Goal: Information Seeking & Learning: Check status

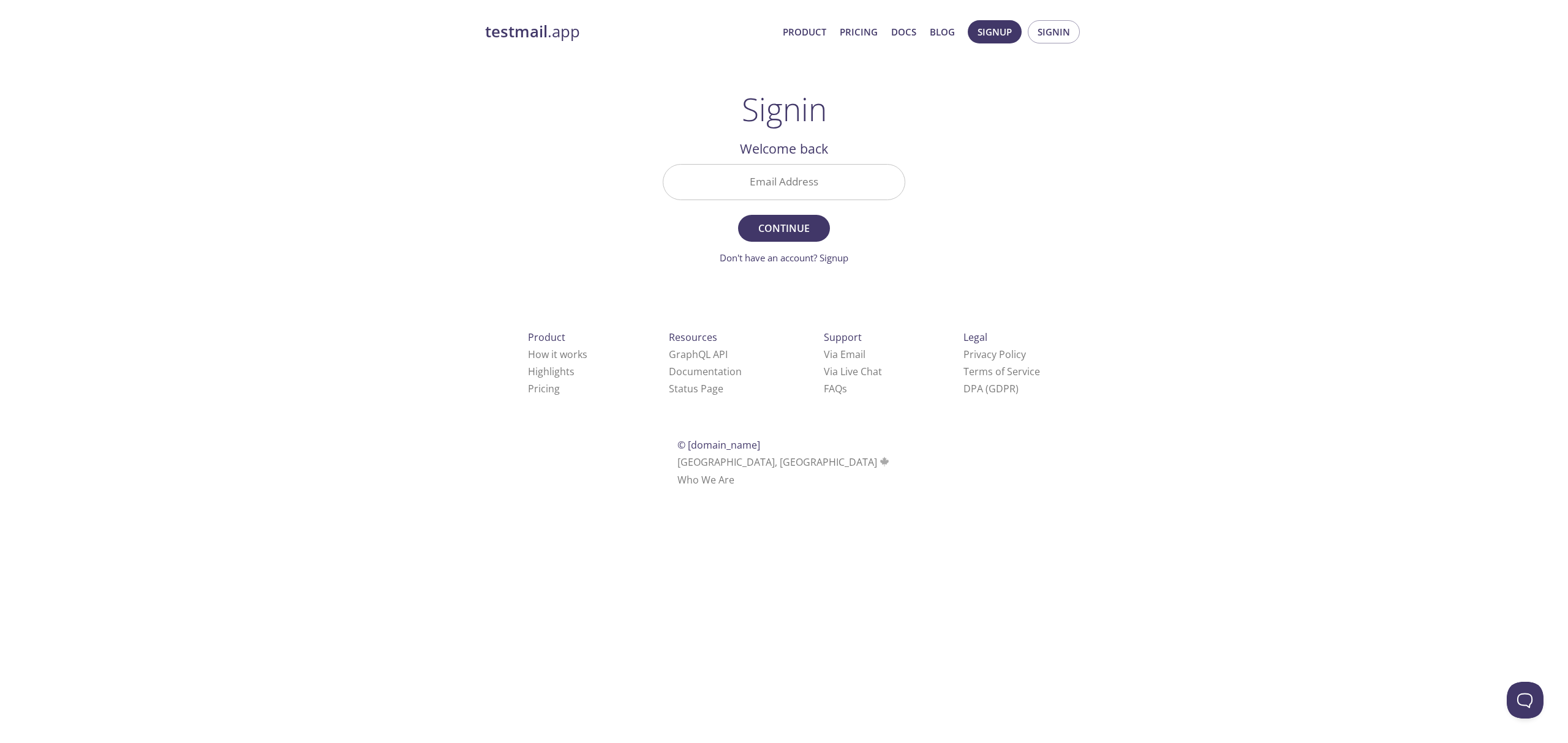
click at [848, 184] on input "Email Address" at bounding box center [784, 182] width 241 height 35
type input "[EMAIL_ADDRESS][DOMAIN_NAME]"
click at [785, 240] on button "Continue" at bounding box center [784, 227] width 91 height 27
click at [731, 190] on input "Signin Security Code" at bounding box center [784, 182] width 241 height 35
click at [752, 165] on input "Signin Security Code" at bounding box center [784, 182] width 241 height 35
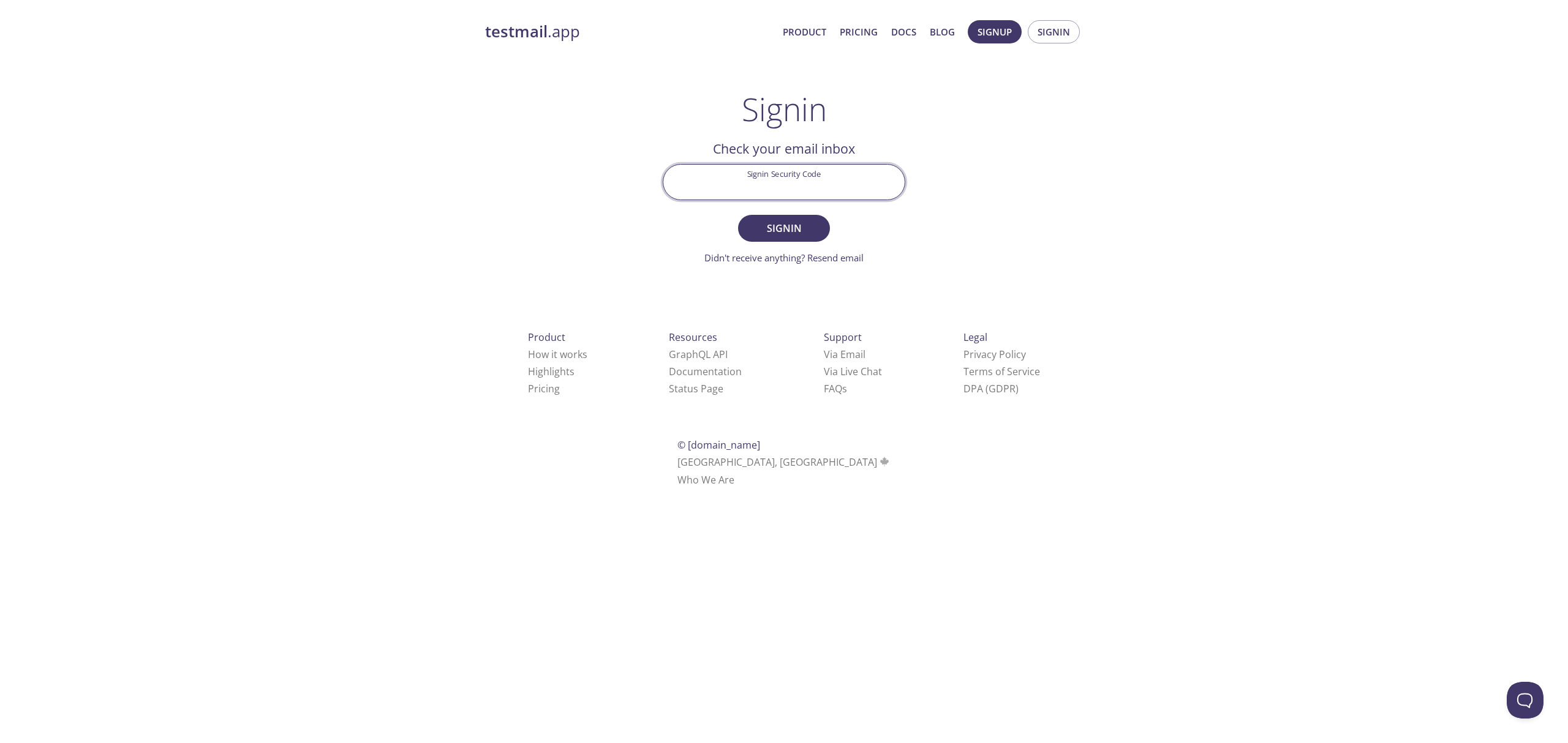
paste input "YA7GCQY"
type input "YA7GCQY"
click at [792, 221] on span "Signin" at bounding box center [783, 227] width 65 height 17
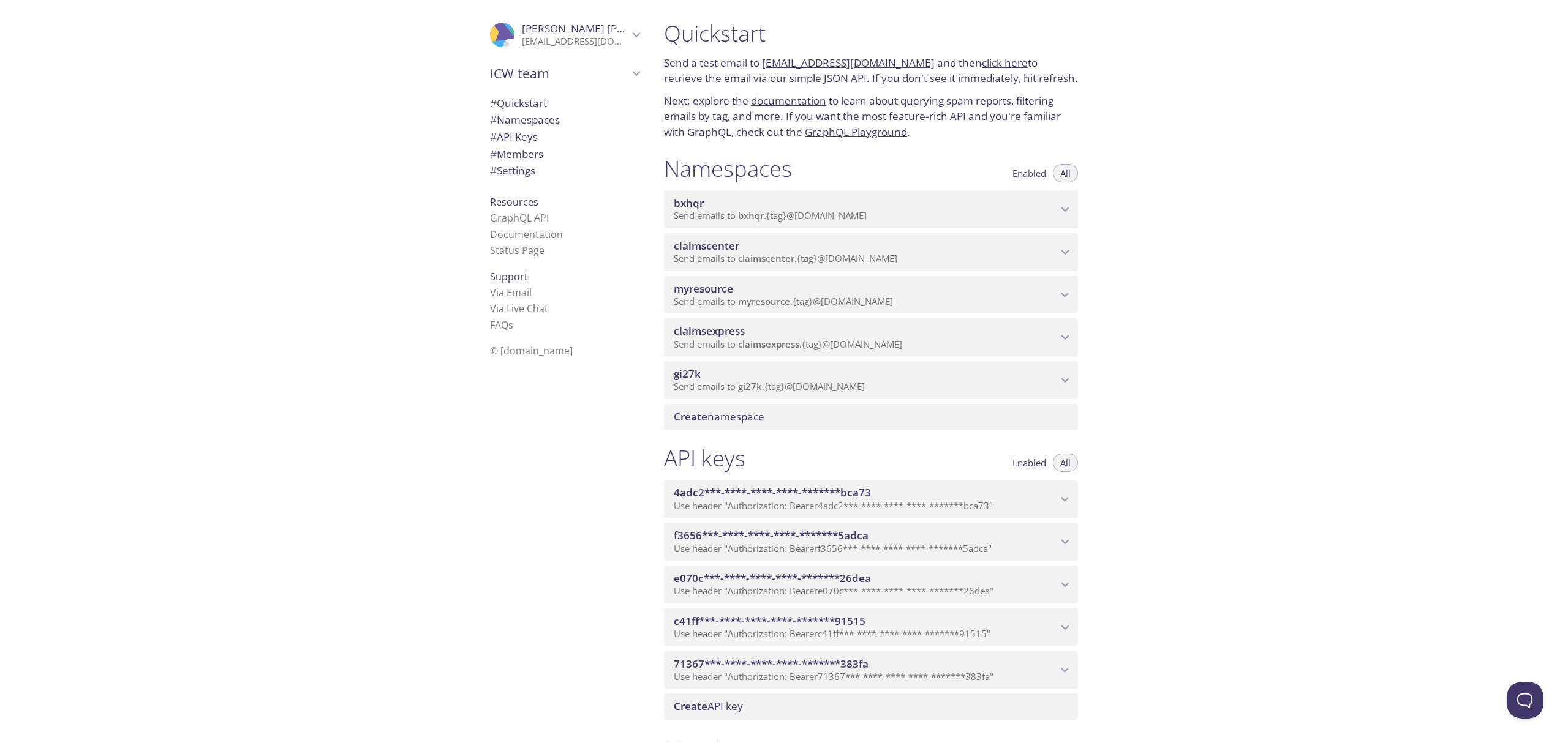
click at [879, 259] on span "Send emails to claimscenter . {tag} @[DOMAIN_NAME]" at bounding box center [785, 258] width 224 height 12
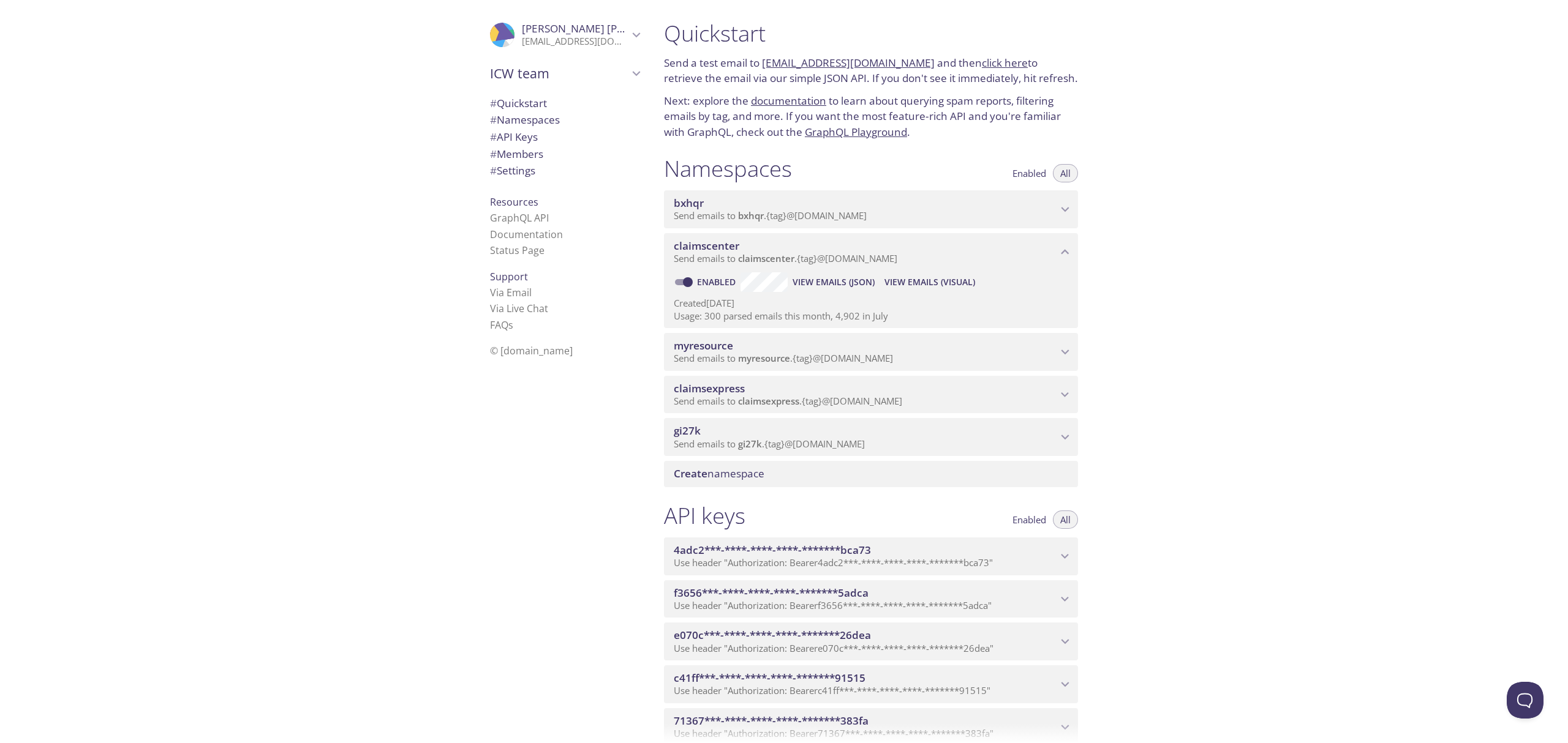
click at [899, 282] on span "View Emails (Visual)" at bounding box center [929, 282] width 90 height 15
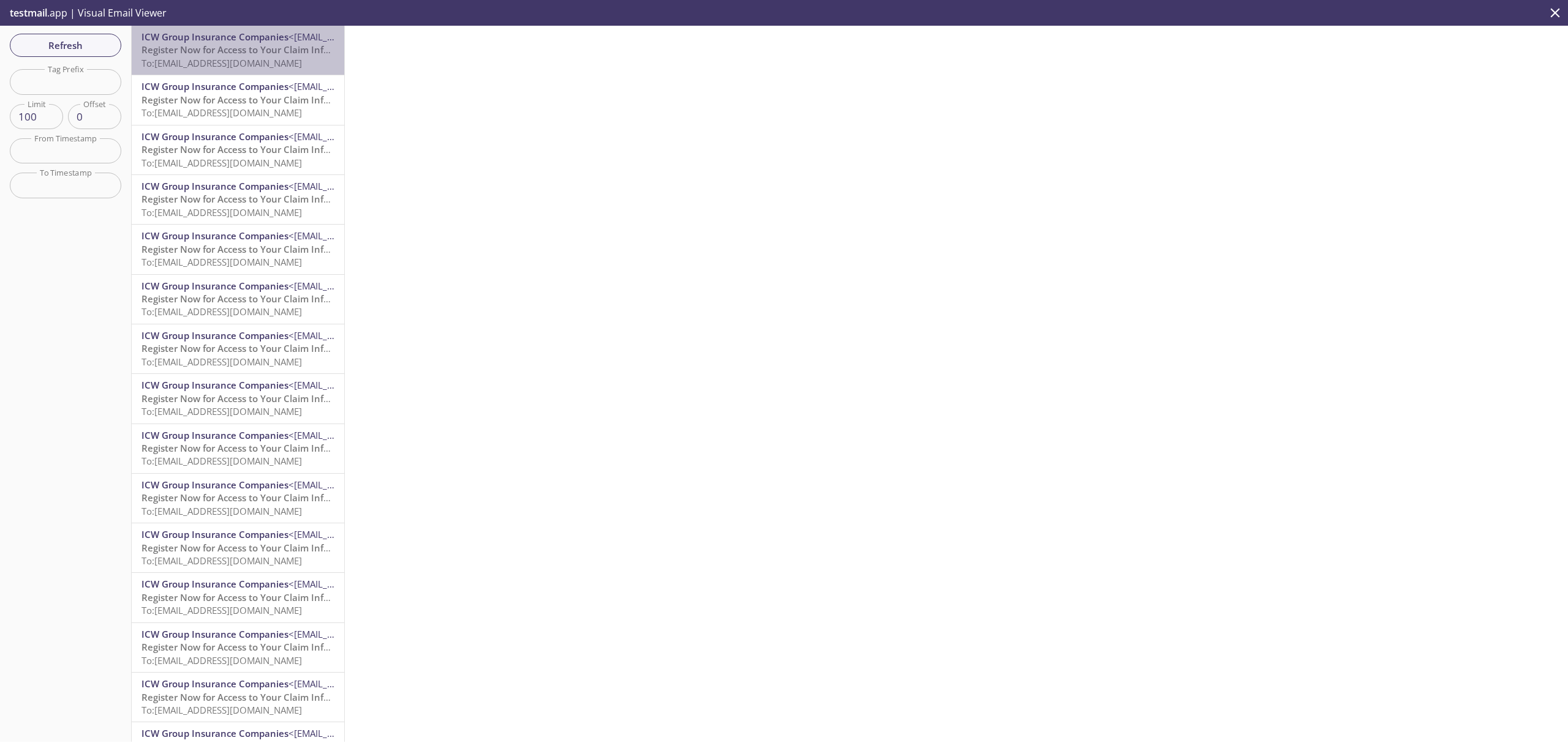
click at [280, 60] on span "To: [EMAIL_ADDRESS][DOMAIN_NAME]" at bounding box center [222, 63] width 161 height 12
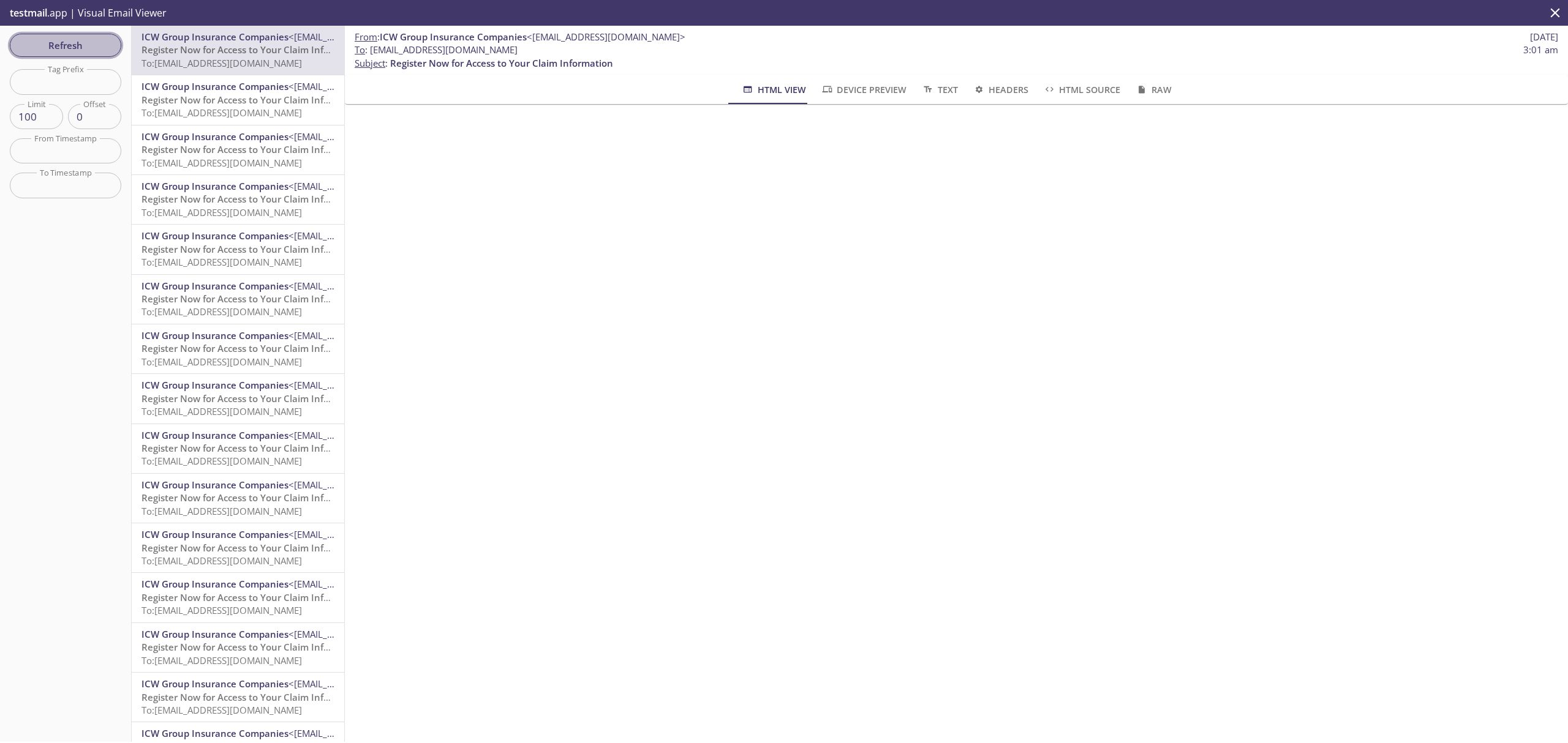
click at [74, 52] on span "Refresh" at bounding box center [66, 46] width 91 height 16
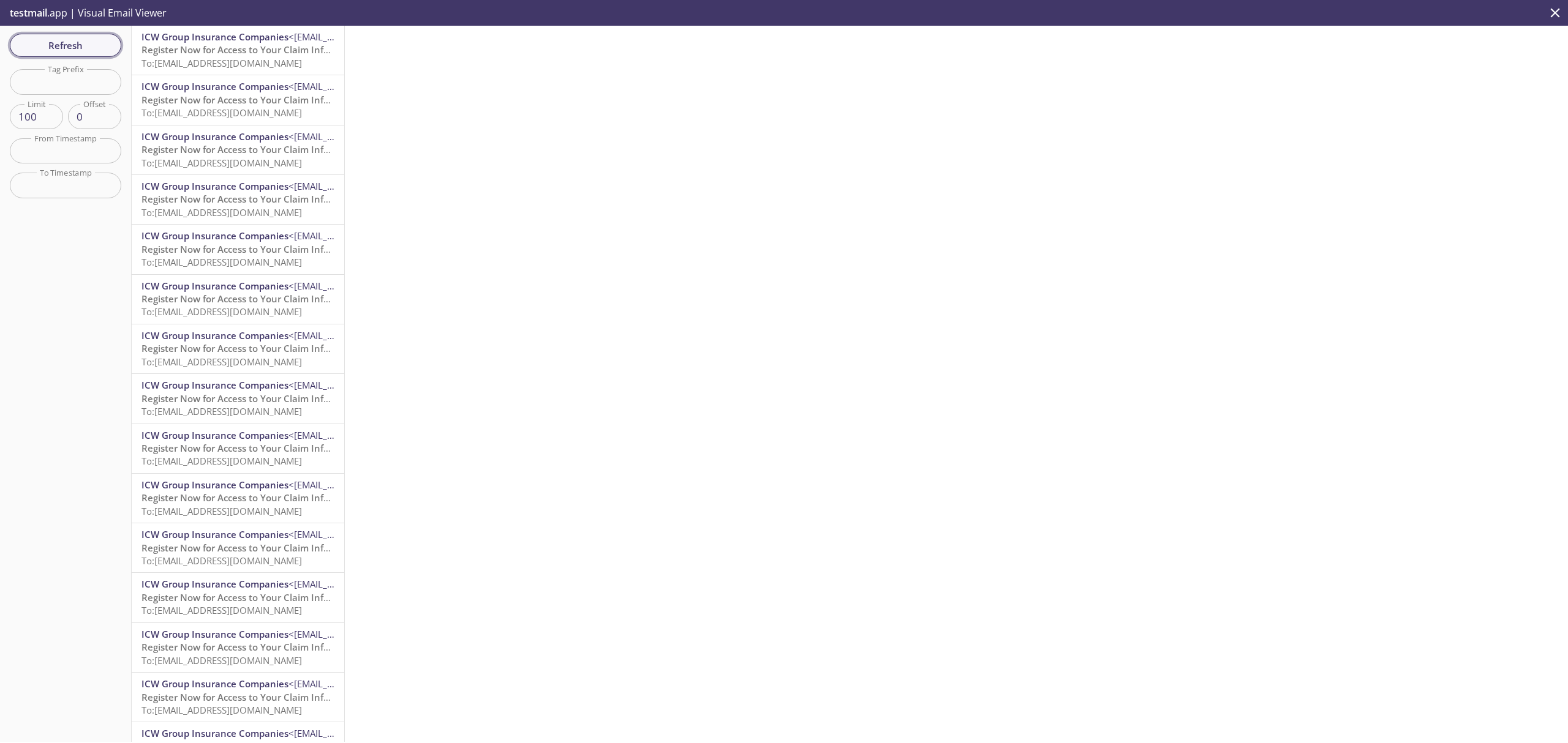
click at [62, 47] on span "Refresh" at bounding box center [66, 46] width 91 height 16
click at [77, 46] on span "Refresh" at bounding box center [66, 46] width 91 height 16
click at [58, 44] on span "Refresh" at bounding box center [66, 46] width 91 height 16
click at [271, 62] on span "To: [EMAIL_ADDRESS][DOMAIN_NAME]" at bounding box center [222, 63] width 161 height 12
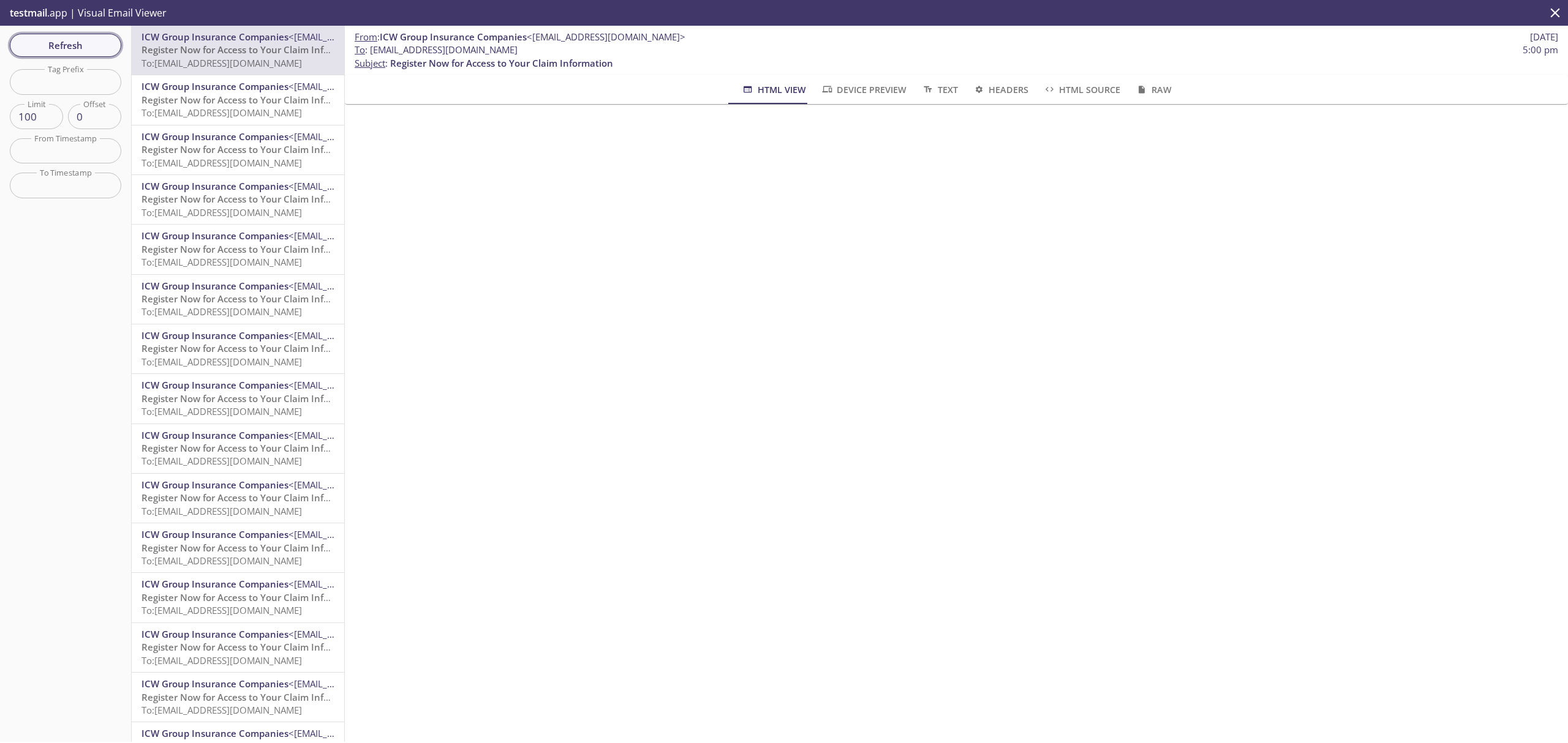
click at [78, 45] on span "Refresh" at bounding box center [66, 46] width 91 height 16
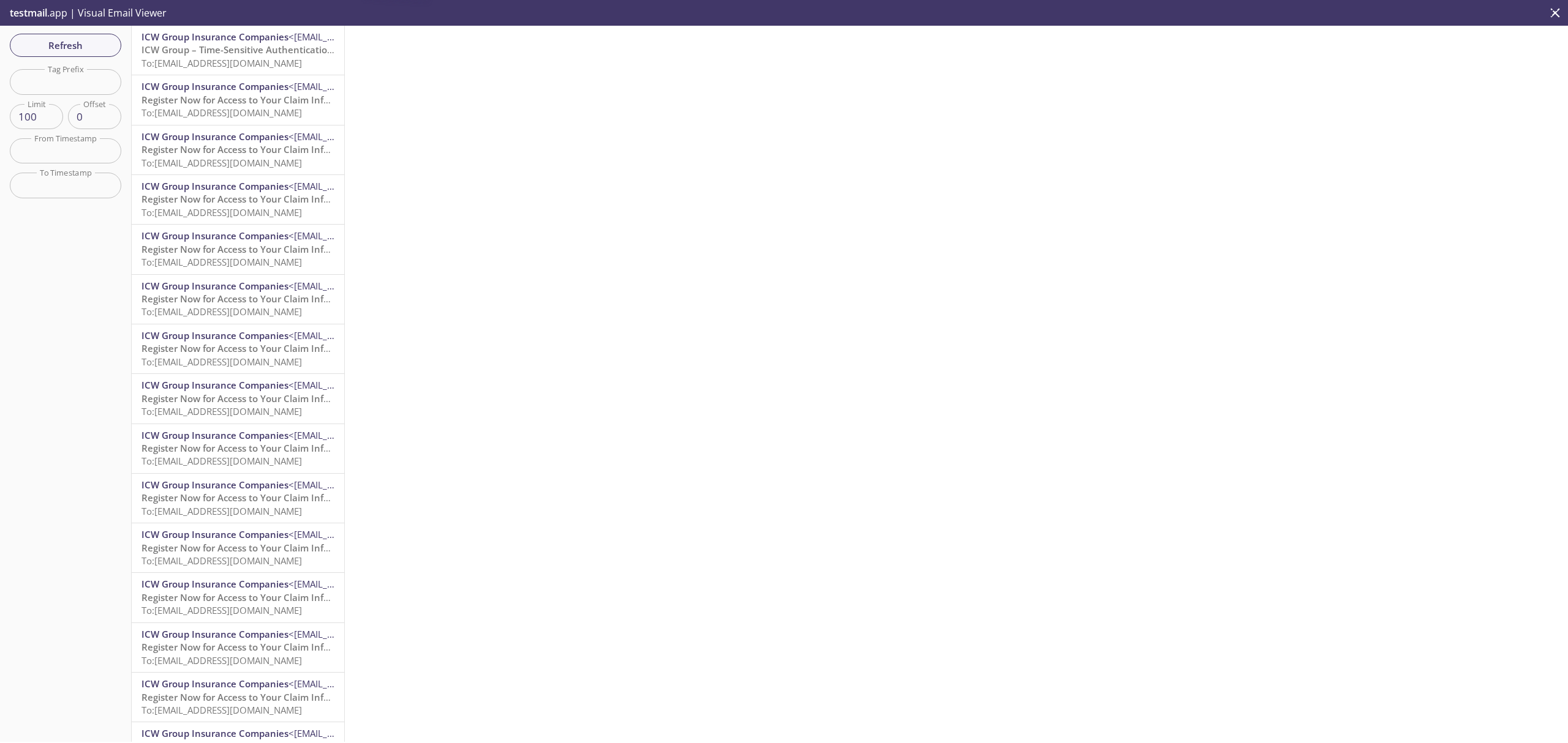
click at [214, 40] on span "ICW Group Insurance Companies" at bounding box center [215, 37] width 147 height 12
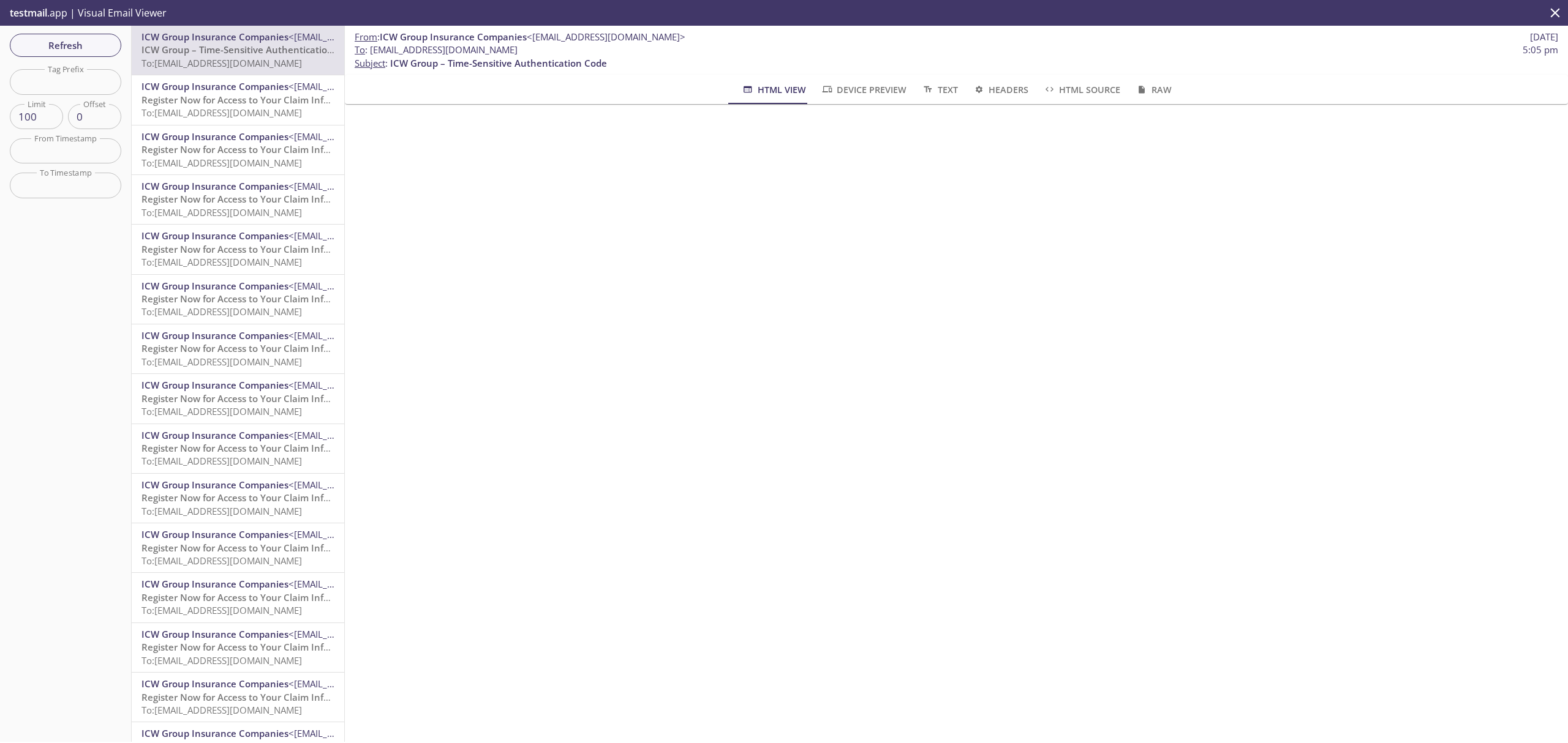
click at [242, 111] on span "To: [EMAIL_ADDRESS][DOMAIN_NAME]" at bounding box center [222, 112] width 161 height 12
